Goal: Transaction & Acquisition: Purchase product/service

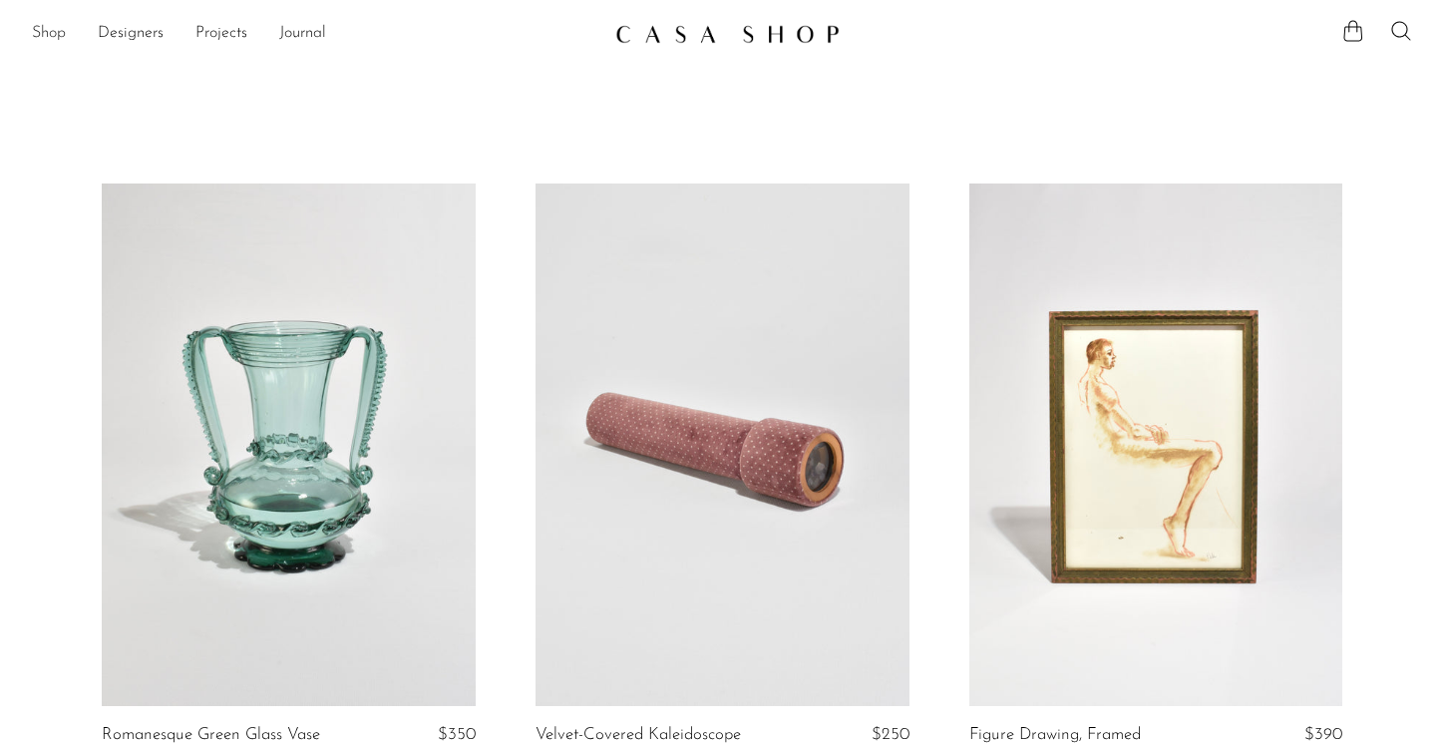
click at [59, 30] on link "Shop" at bounding box center [49, 34] width 34 height 26
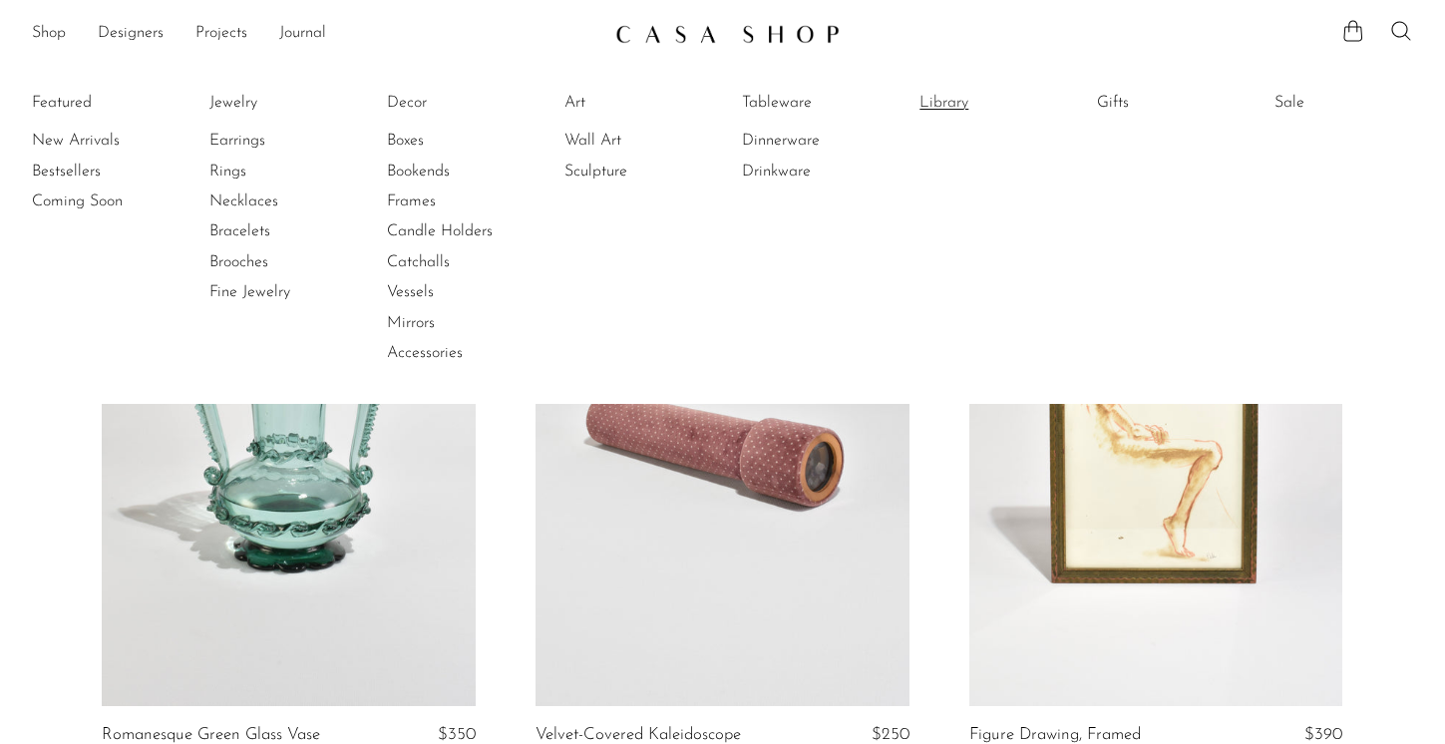
click at [930, 102] on link "Library" at bounding box center [994, 103] width 150 height 22
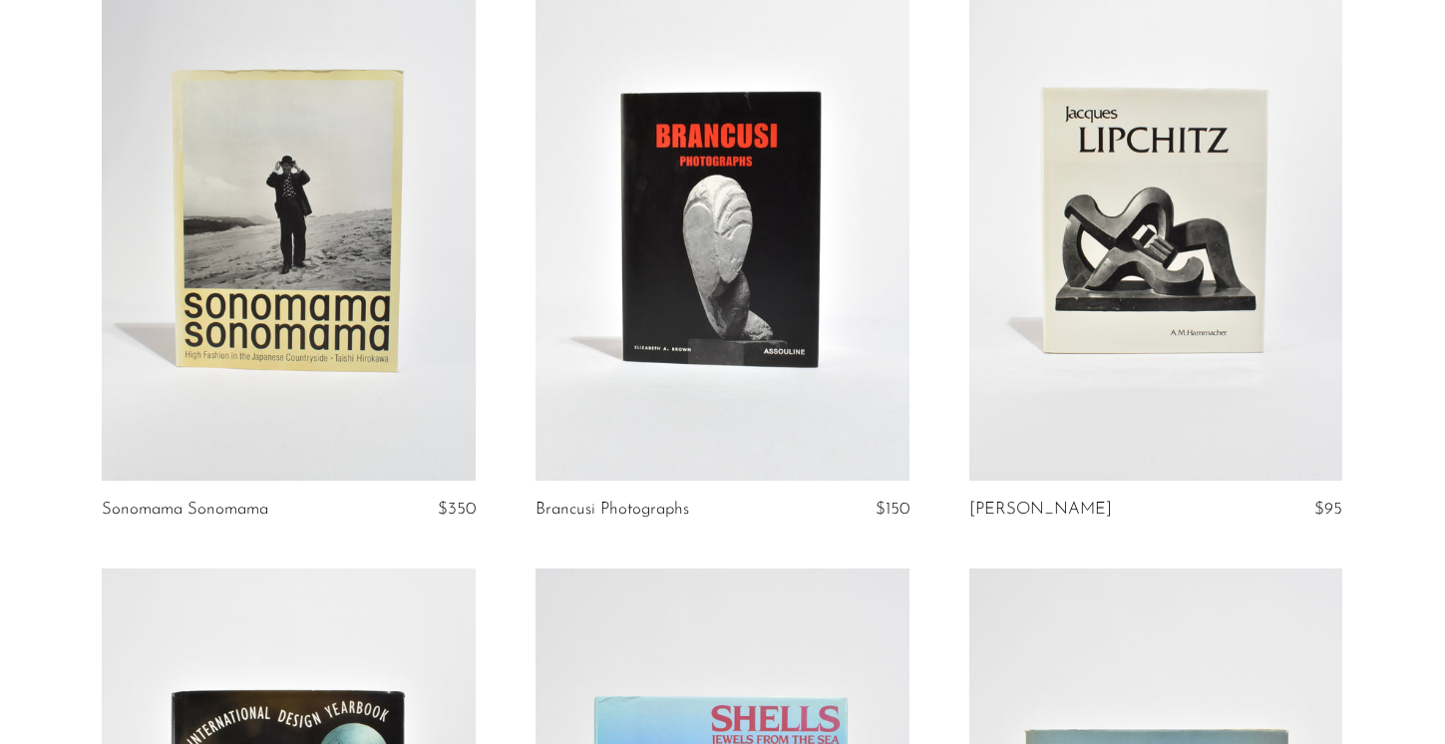
scroll to position [4611, 0]
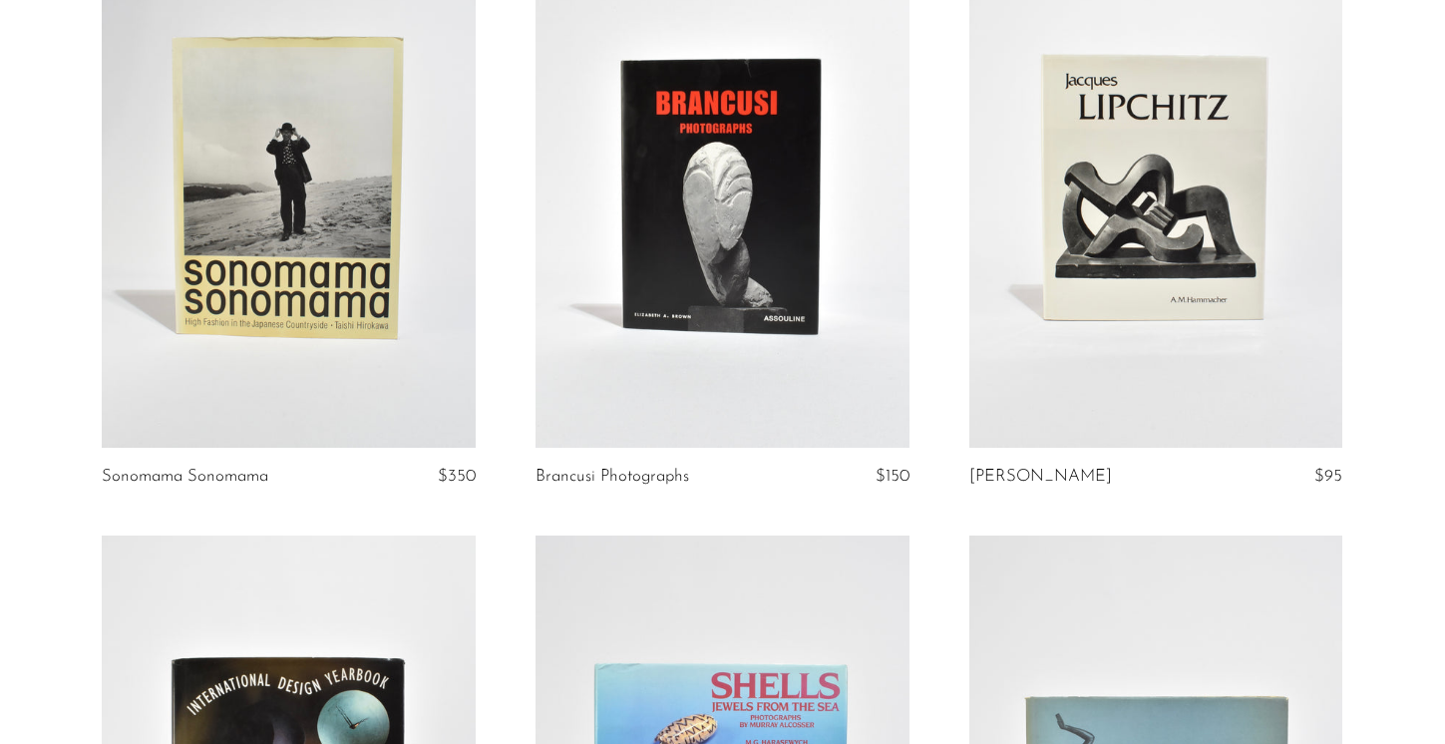
click at [264, 486] on link "Sonomama Sonomama" at bounding box center [185, 477] width 167 height 18
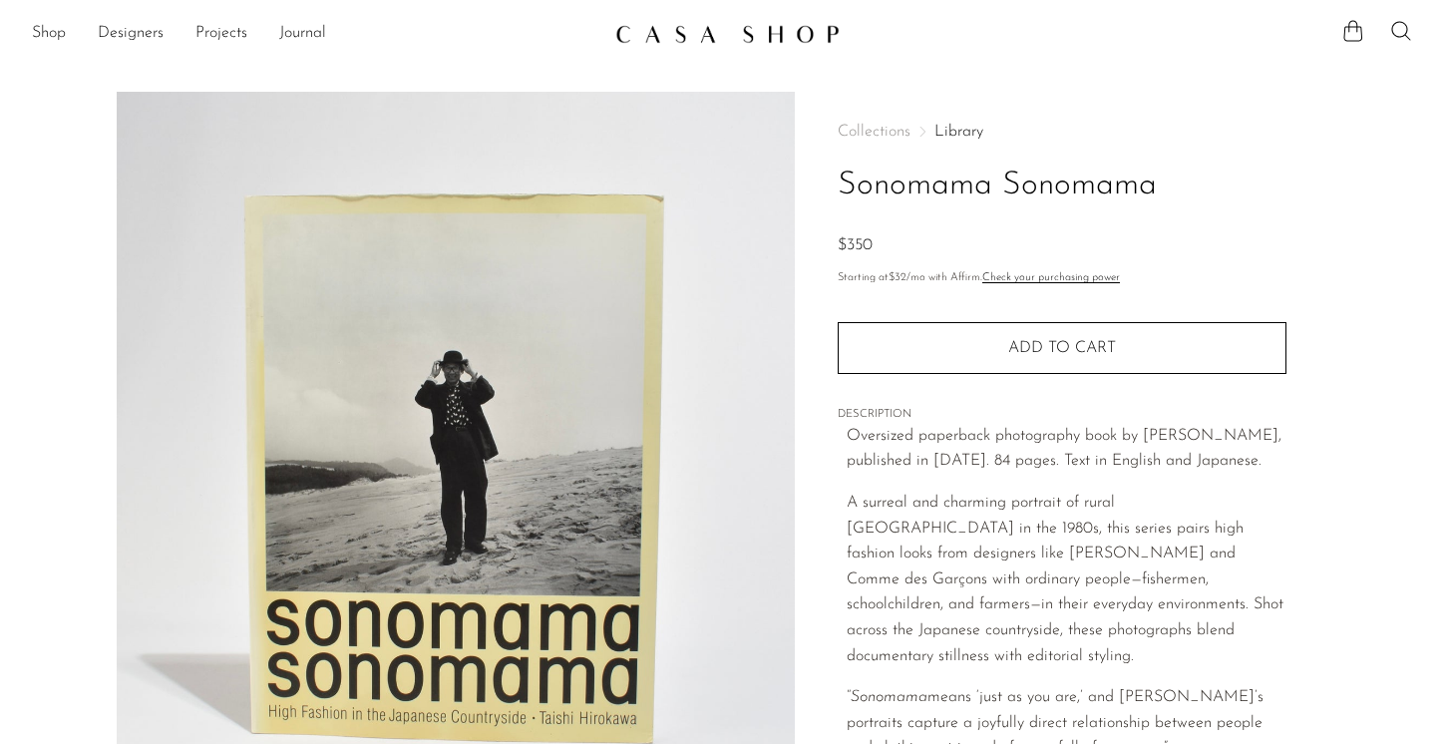
click at [891, 188] on h1 "Sonomama Sonomama" at bounding box center [1062, 186] width 449 height 51
copy div "Sonomama Sonomama"
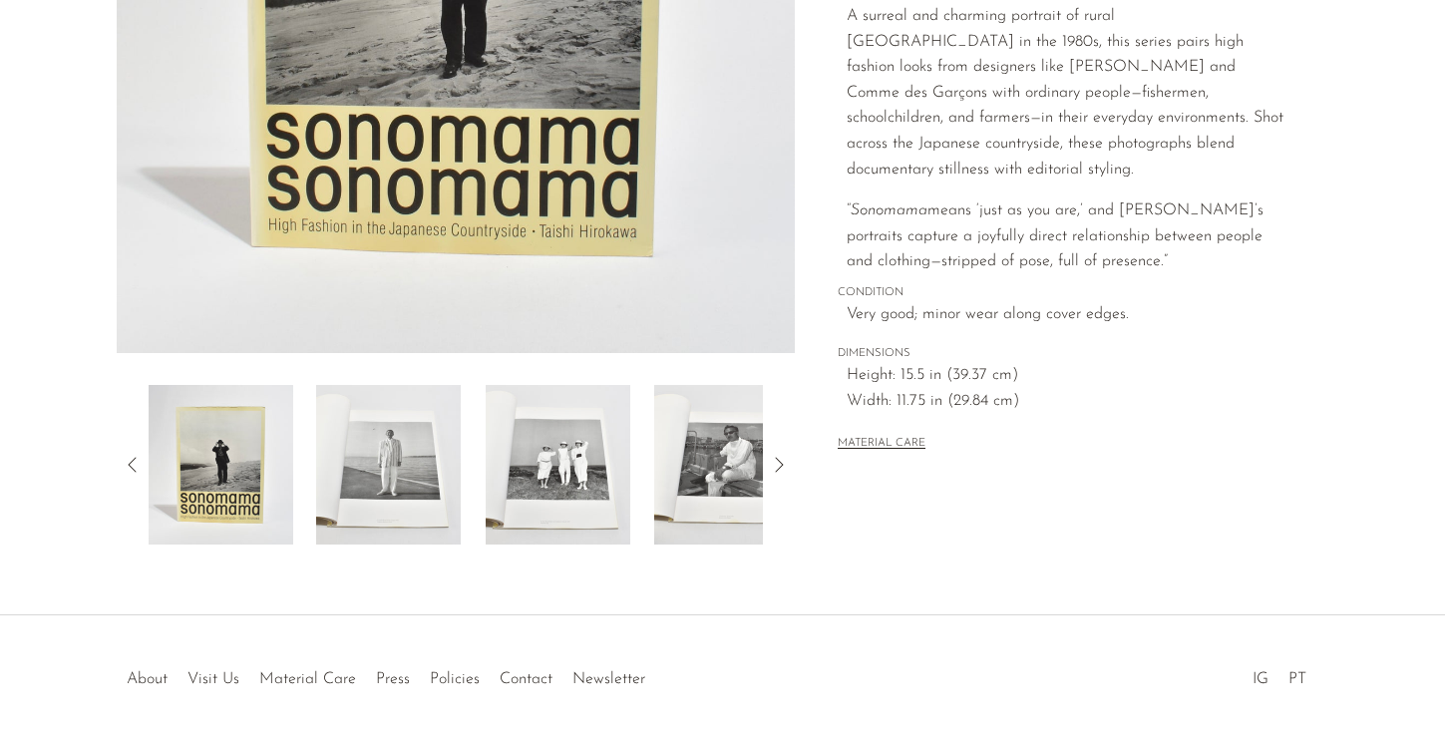
scroll to position [554, 0]
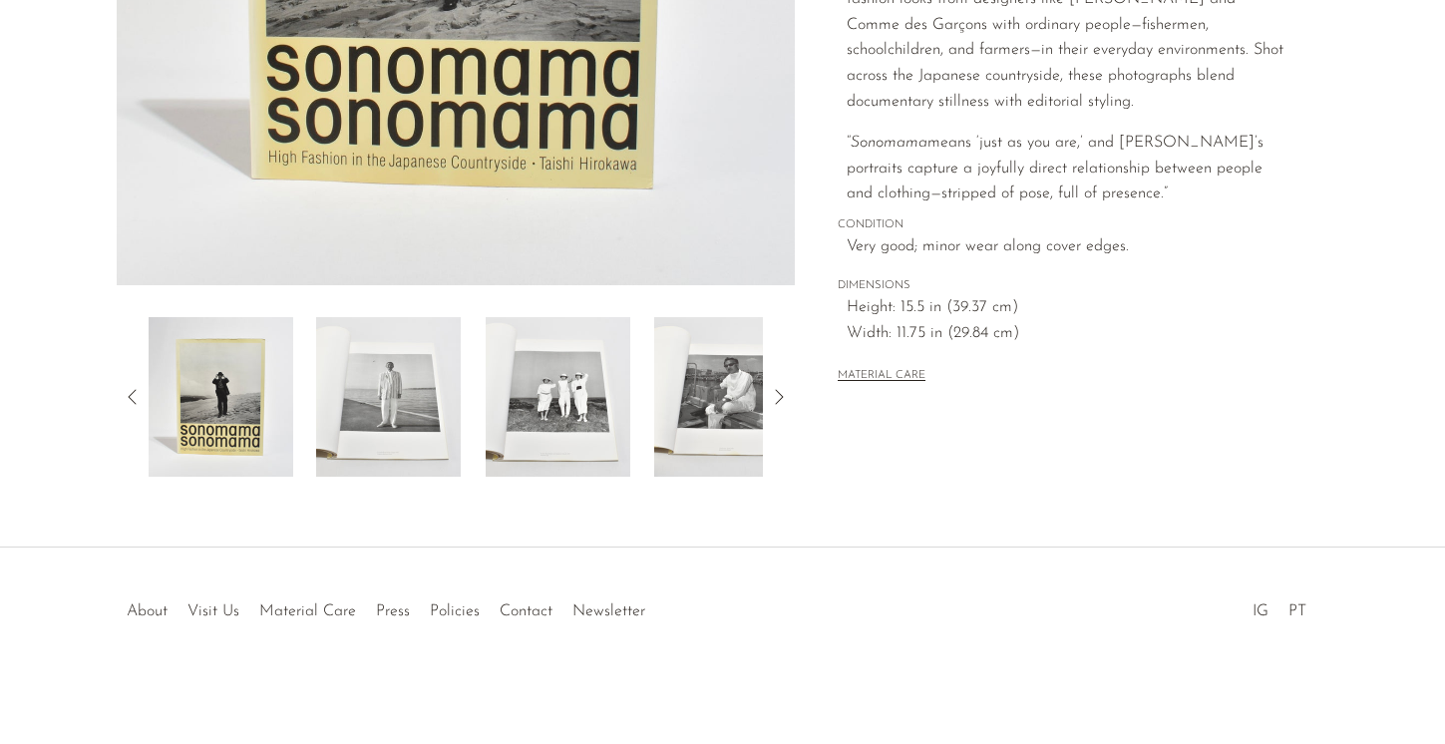
click at [573, 410] on img at bounding box center [558, 397] width 145 height 160
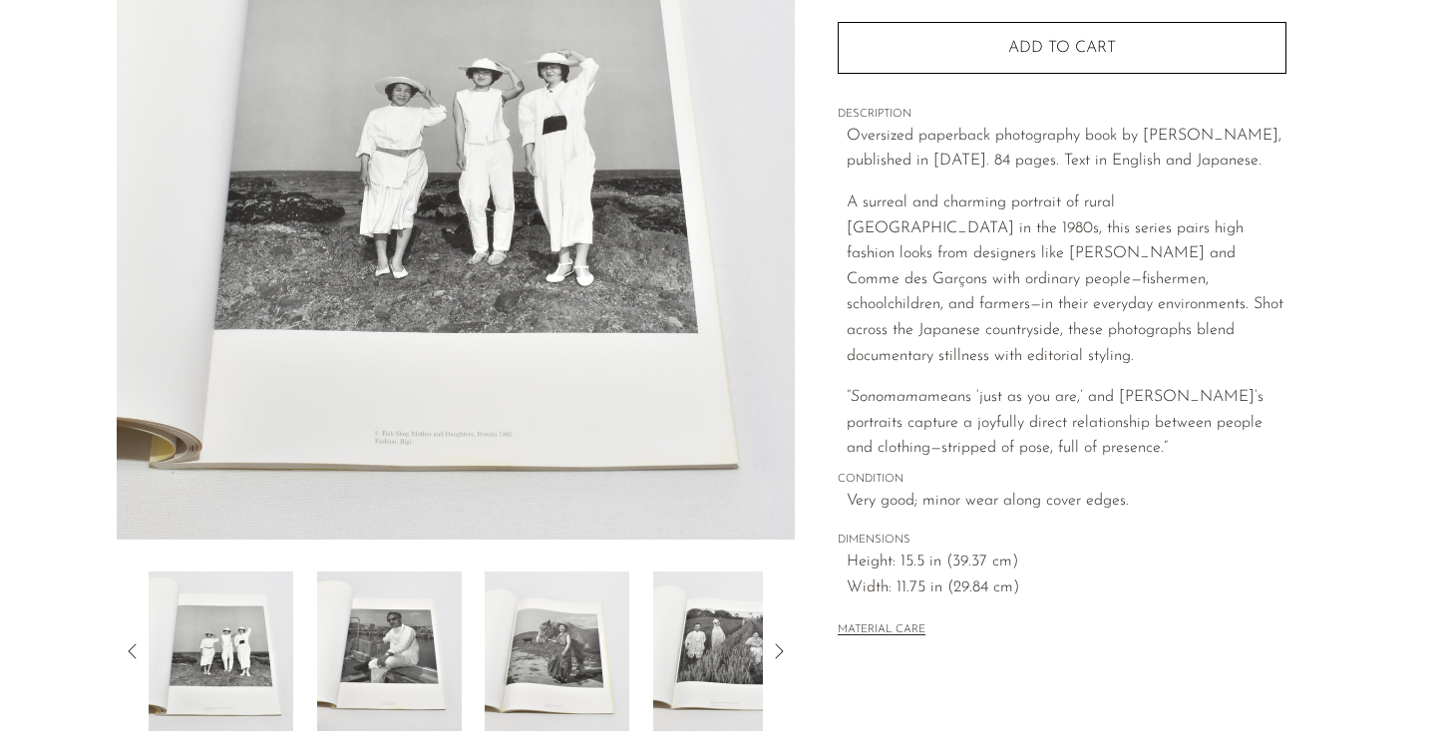
scroll to position [297, 0]
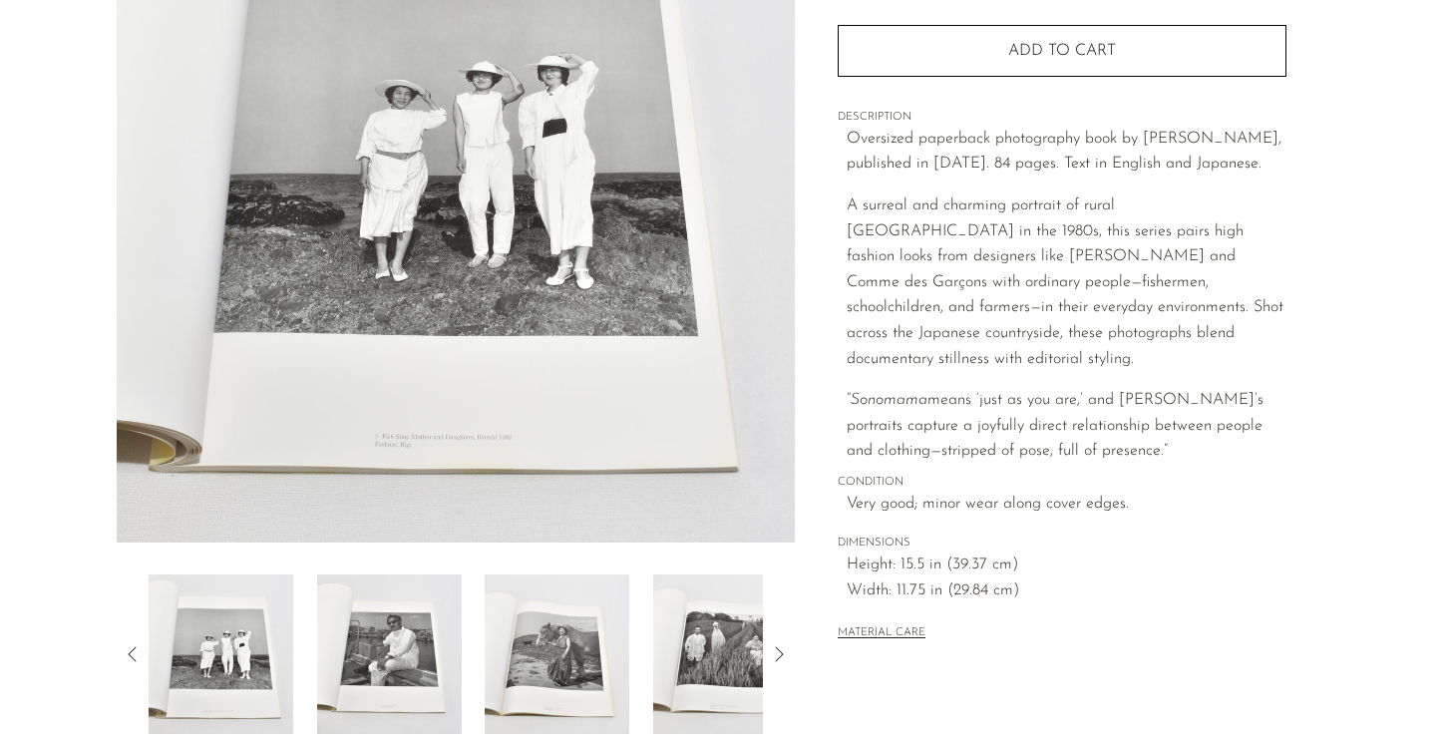
click at [402, 638] on img at bounding box center [388, 654] width 145 height 160
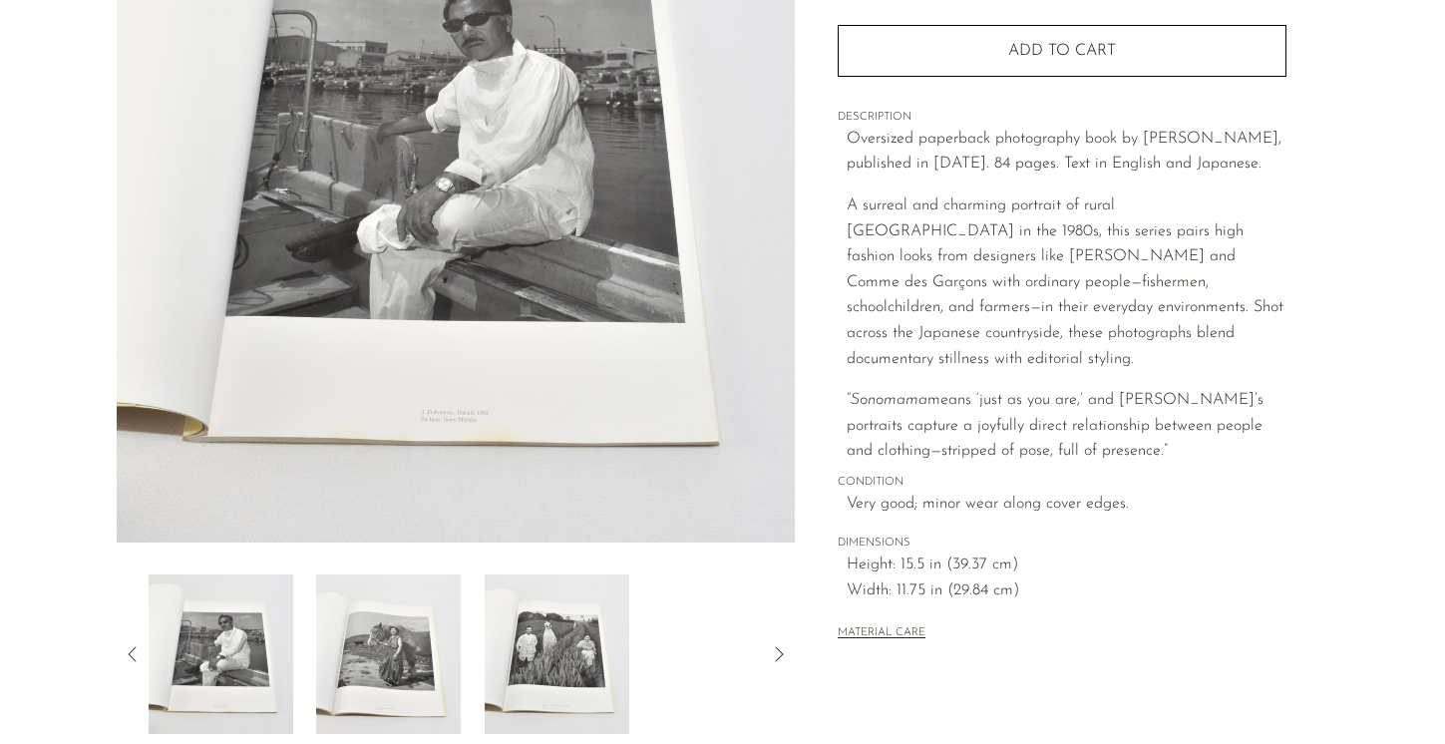
click at [401, 639] on img at bounding box center [388, 654] width 145 height 160
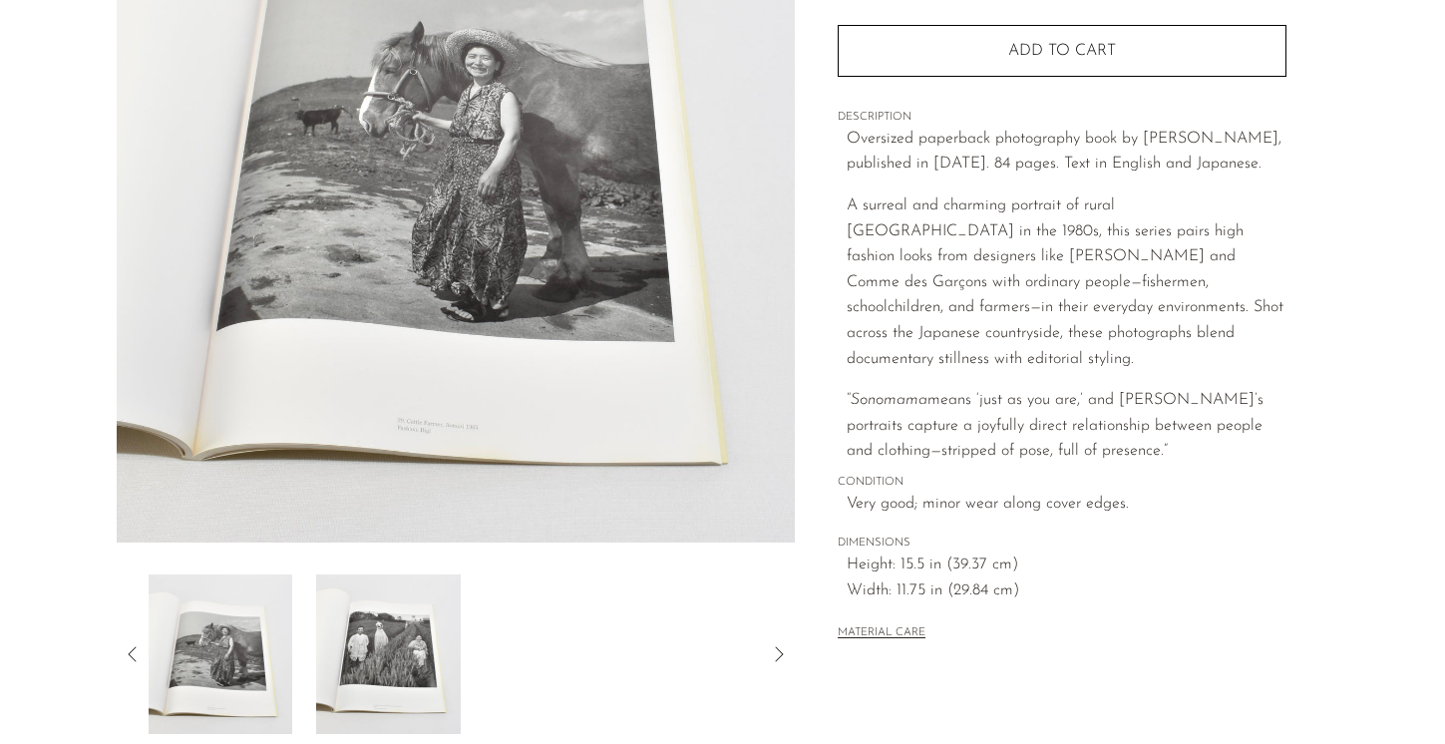
click at [408, 656] on img at bounding box center [388, 654] width 145 height 160
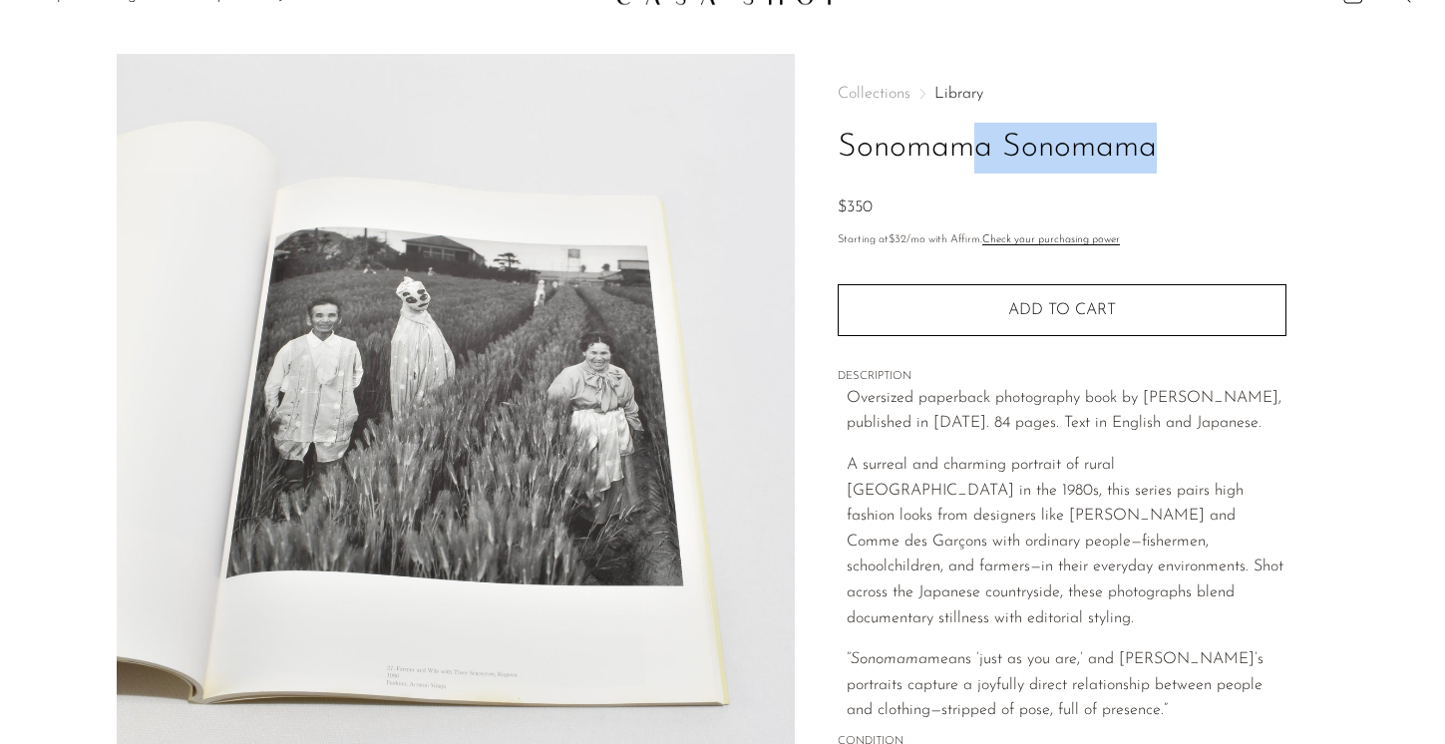
scroll to position [0, 0]
